Goal: Information Seeking & Learning: Check status

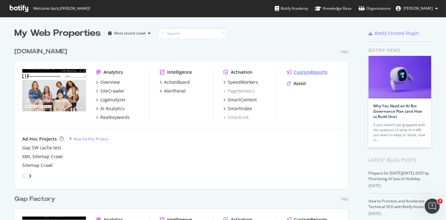
click at [311, 69] on div "CustomReports" at bounding box center [311, 72] width 34 height 6
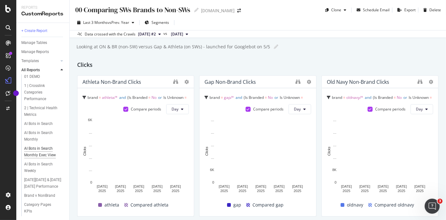
scroll to position [70, 0]
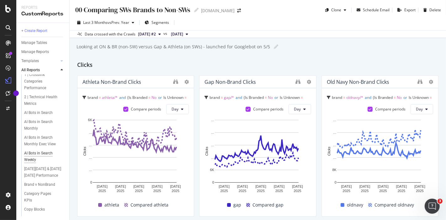
click at [31, 163] on div "AI Bots in Search Weekly" at bounding box center [41, 156] width 35 height 13
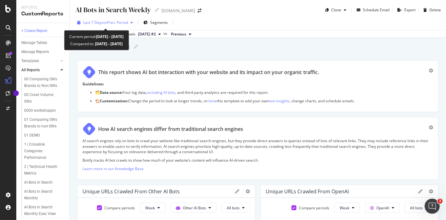
click at [115, 18] on div "Last 7 Days vs Prev. Period" at bounding box center [105, 22] width 61 height 9
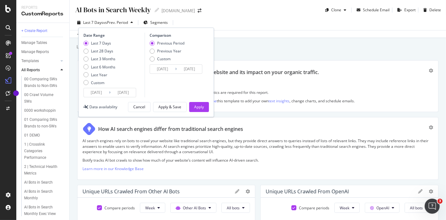
click at [96, 93] on input "[DATE]" at bounding box center [96, 92] width 25 height 9
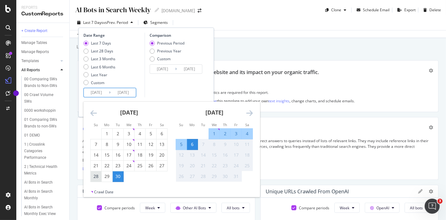
click at [95, 177] on div "28" at bounding box center [96, 176] width 11 height 6
type input "[DATE]"
click at [107, 178] on div "29" at bounding box center [107, 176] width 11 height 6
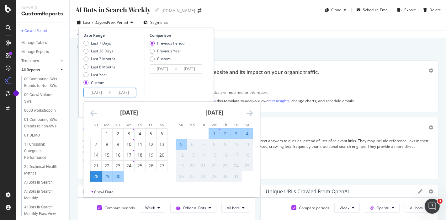
type input "[DATE]"
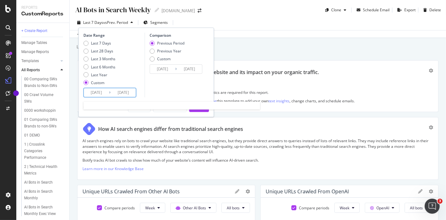
click at [118, 95] on input "[DATE]" at bounding box center [123, 92] width 25 height 9
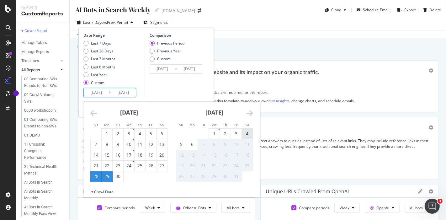
click at [249, 132] on div "4" at bounding box center [247, 133] width 11 height 6
type input "[DATE]"
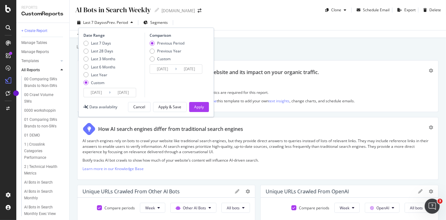
click at [96, 93] on input "[DATE]" at bounding box center [96, 92] width 25 height 9
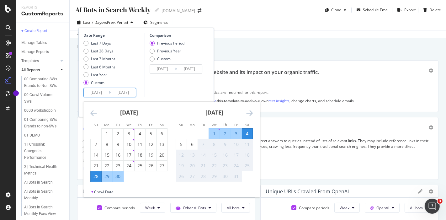
click at [104, 176] on div "29" at bounding box center [107, 176] width 11 height 6
type input "[DATE]"
click at [180, 144] on div "5" at bounding box center [181, 144] width 11 height 6
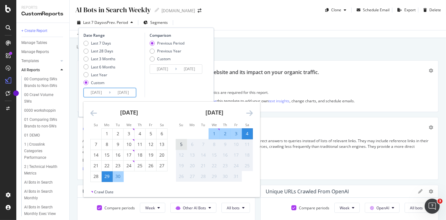
type input "[DATE]"
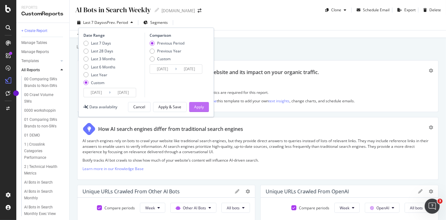
click at [204, 104] on div "Apply" at bounding box center [199, 106] width 10 height 5
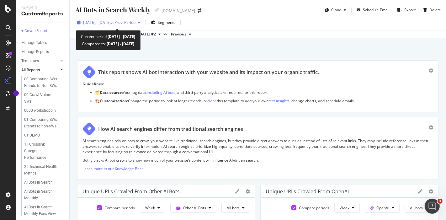
click at [135, 22] on span "vs Prev. Period" at bounding box center [123, 22] width 25 height 5
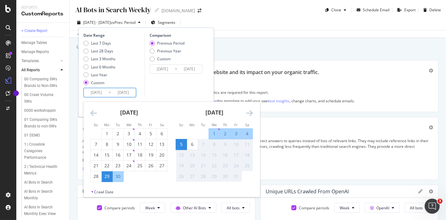
click at [100, 93] on input "[DATE]" at bounding box center [96, 92] width 25 height 9
click at [106, 165] on div "22" at bounding box center [107, 165] width 11 height 6
type input "[DATE]"
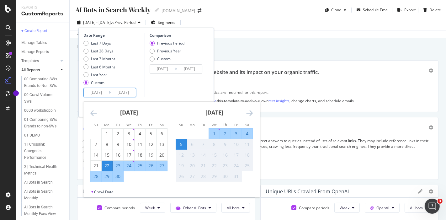
click at [97, 176] on div "28" at bounding box center [96, 176] width 11 height 6
type input "[DATE]"
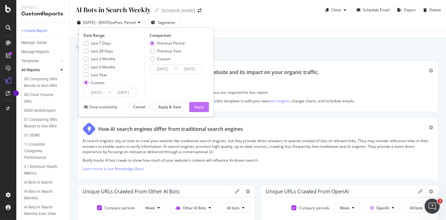
click at [197, 108] on div "Apply" at bounding box center [199, 106] width 10 height 5
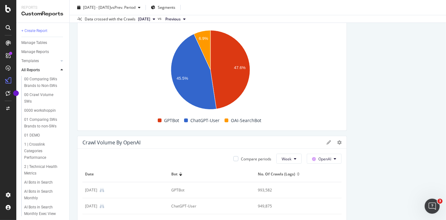
scroll to position [801, 0]
